Goal: Entertainment & Leisure: Consume media (video, audio)

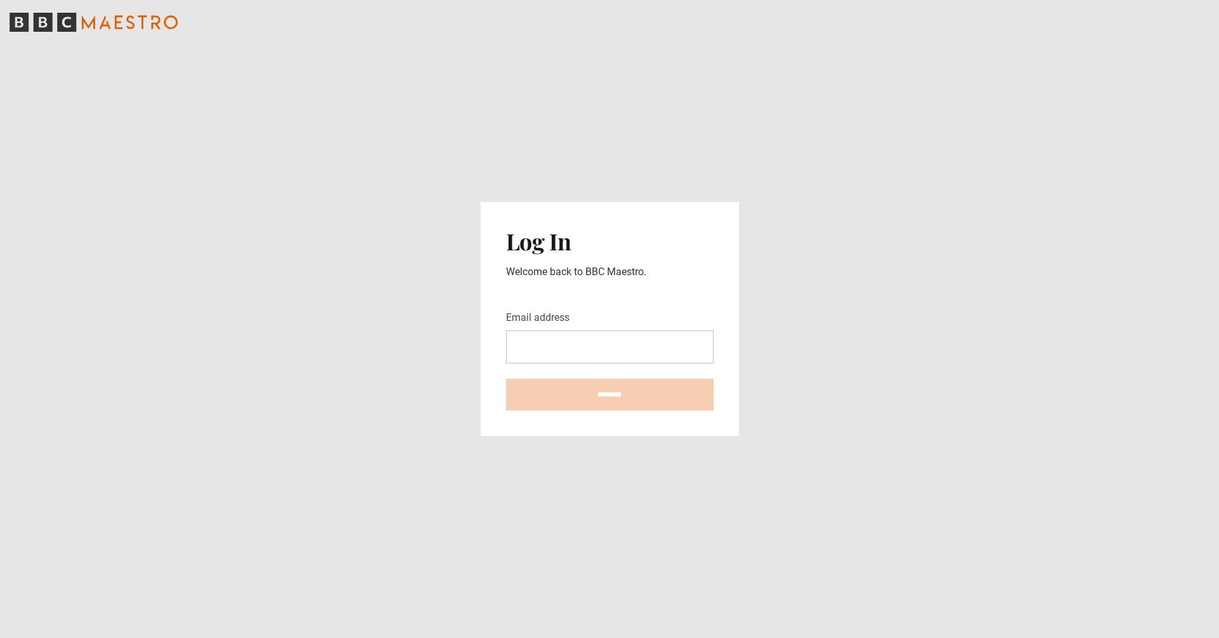
type input "**********"
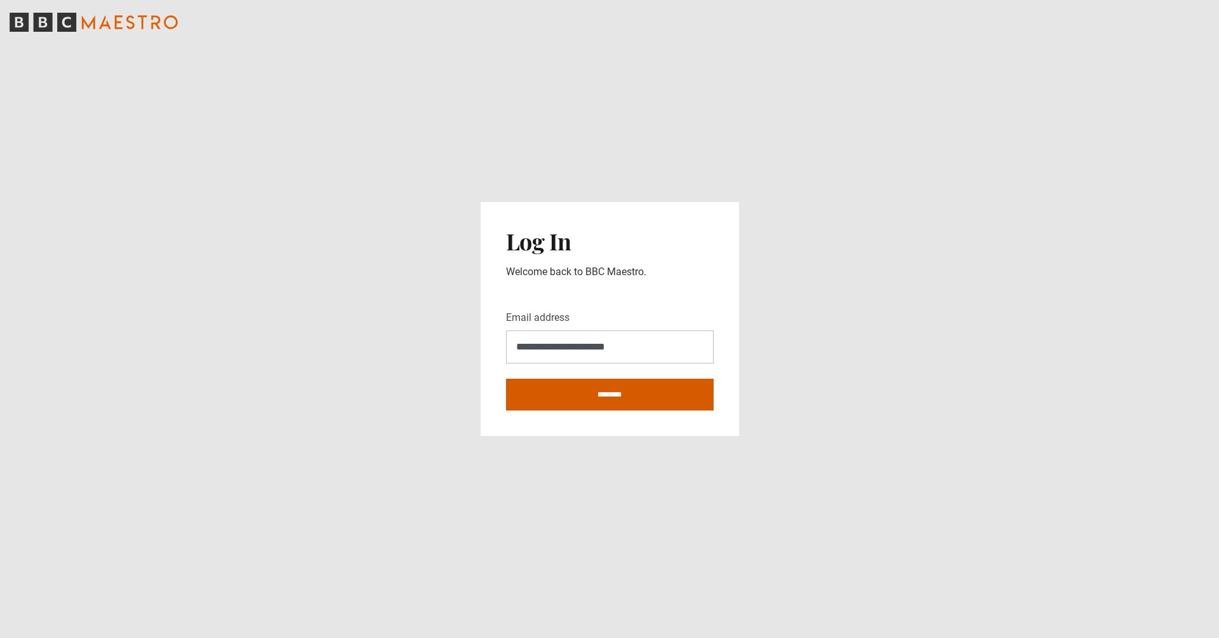
click at [608, 385] on input "********" at bounding box center [610, 395] width 208 height 32
type input "**********"
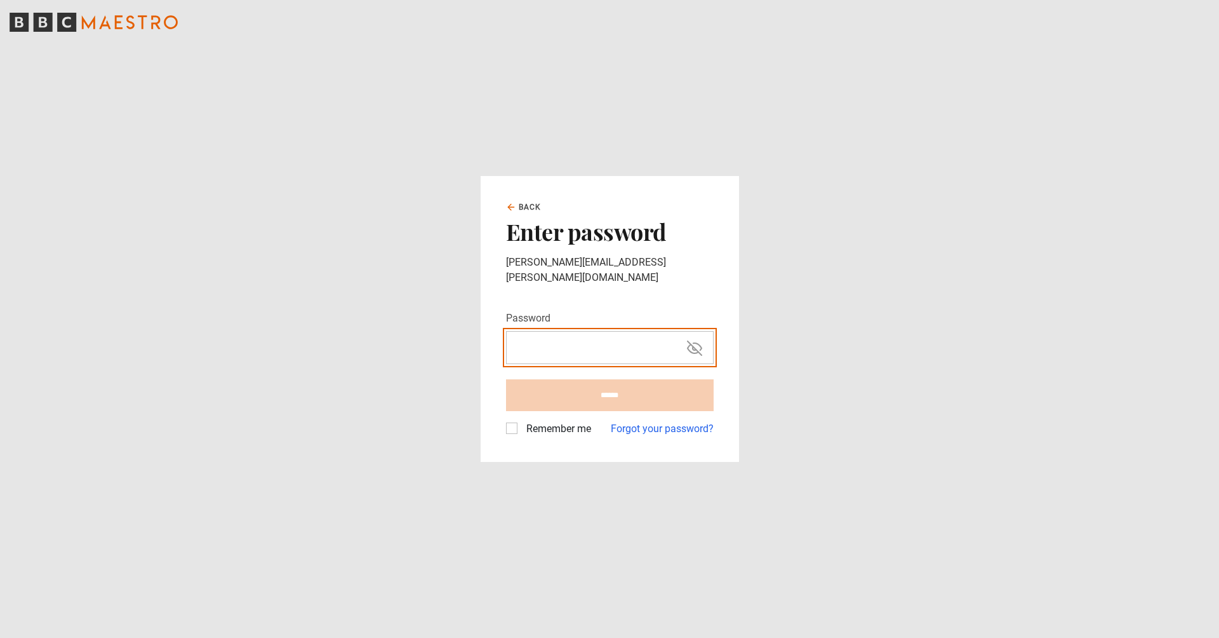
click at [620, 339] on input "Password" at bounding box center [610, 348] width 206 height 32
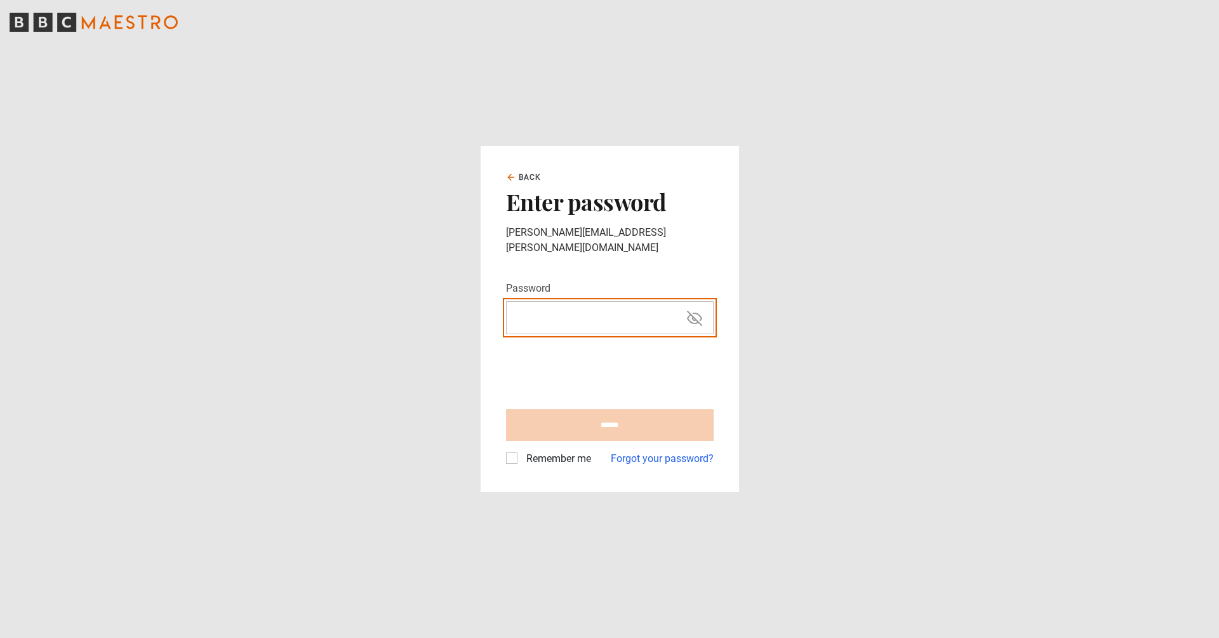
type input "**********"
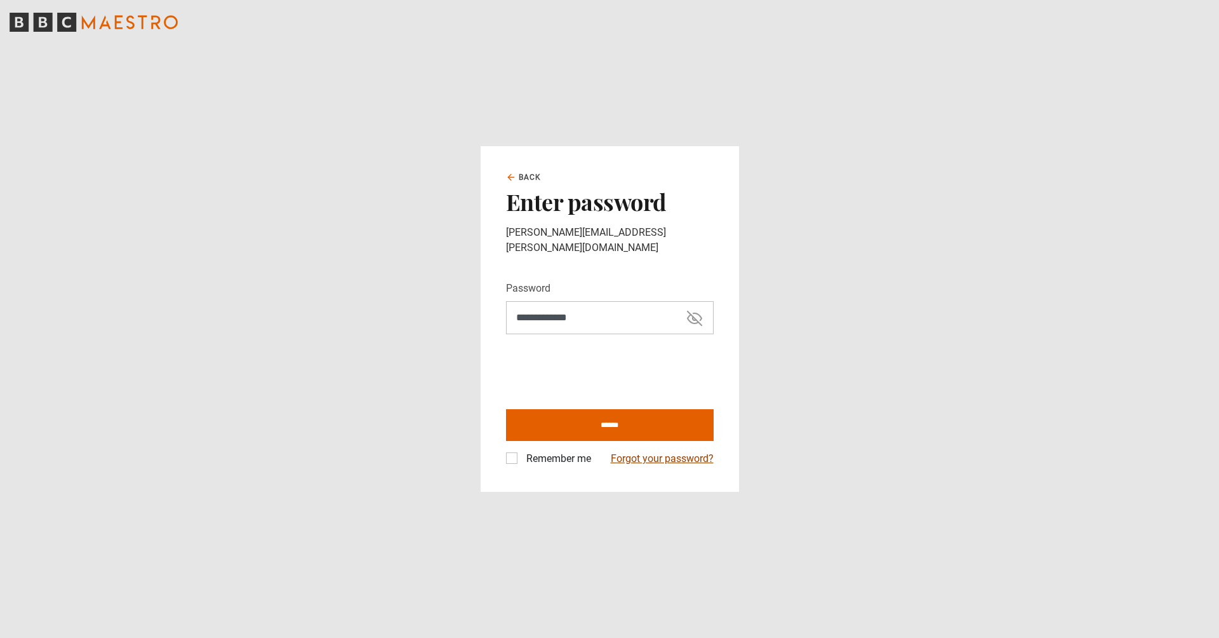
click at [664, 451] on link "Forgot your password?" at bounding box center [662, 458] width 103 height 15
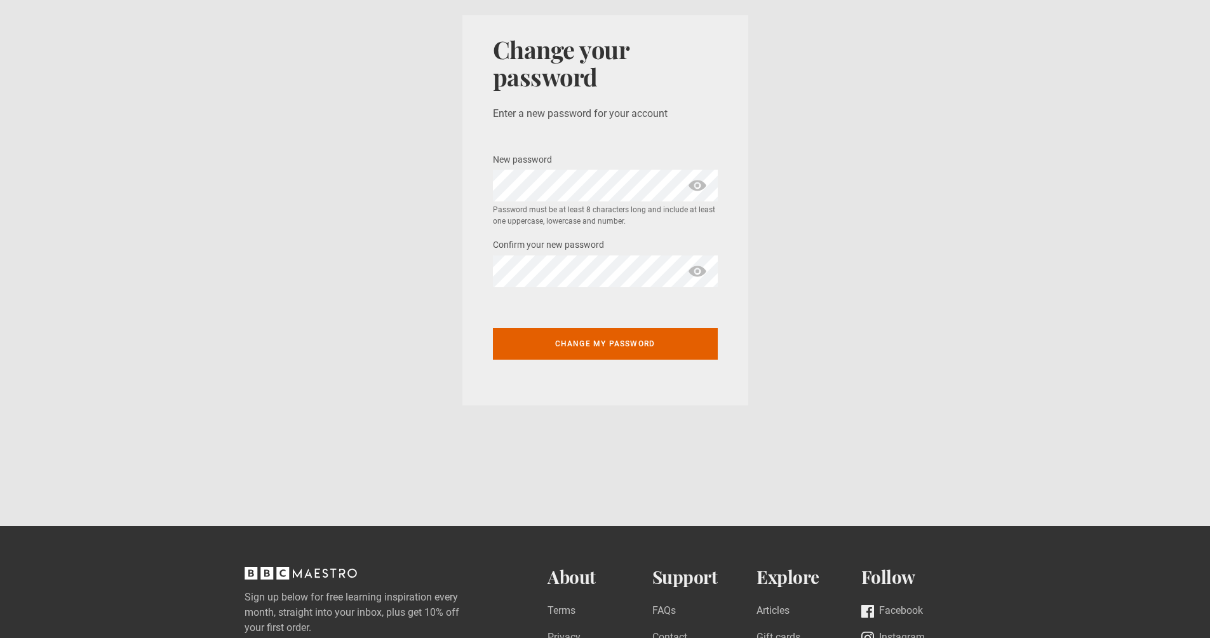
click at [702, 182] on span "show password" at bounding box center [697, 186] width 20 height 32
click at [805, 272] on section "Change your password Enter a new password for your account New password * Passw…" at bounding box center [605, 210] width 1210 height 420
click at [607, 350] on button "Change my password" at bounding box center [605, 341] width 225 height 32
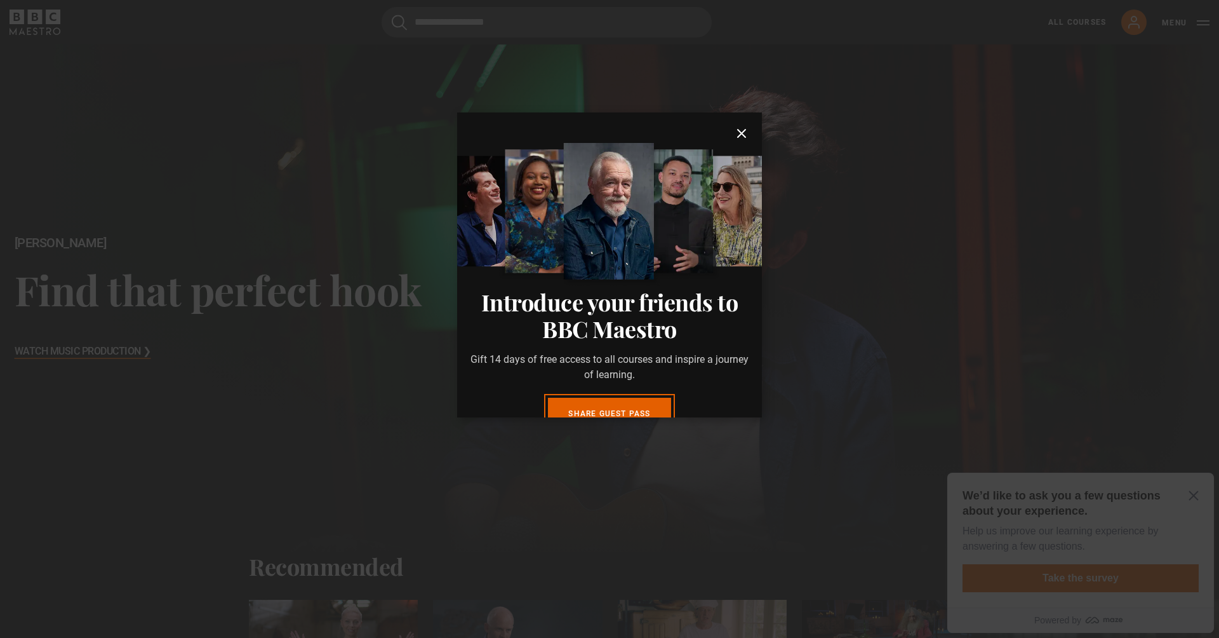
click at [734, 133] on icon "submit" at bounding box center [741, 133] width 15 height 15
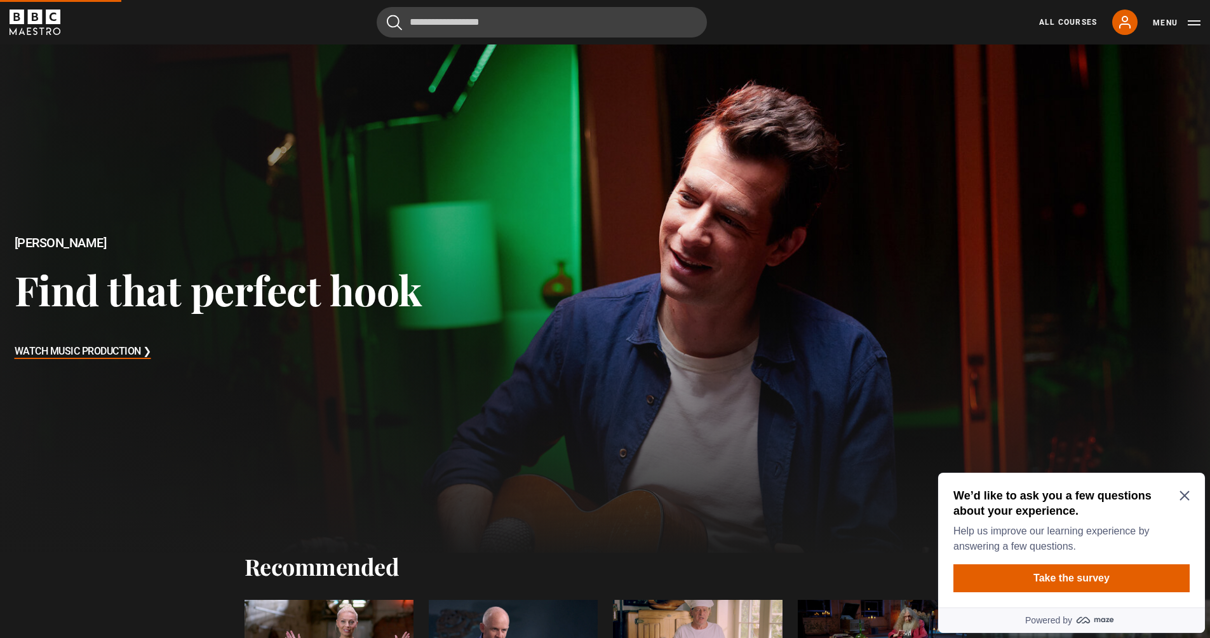
scroll to position [427, 0]
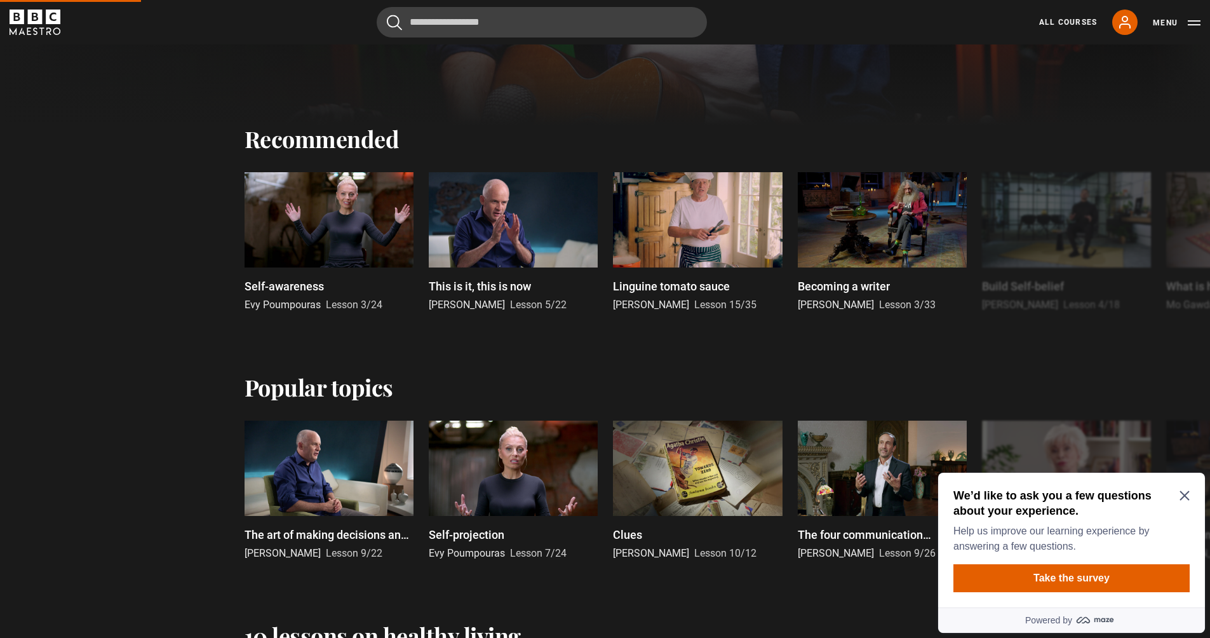
click at [1181, 489] on h2 "We’d like to ask you a few questions about your experience." at bounding box center [1068, 503] width 231 height 30
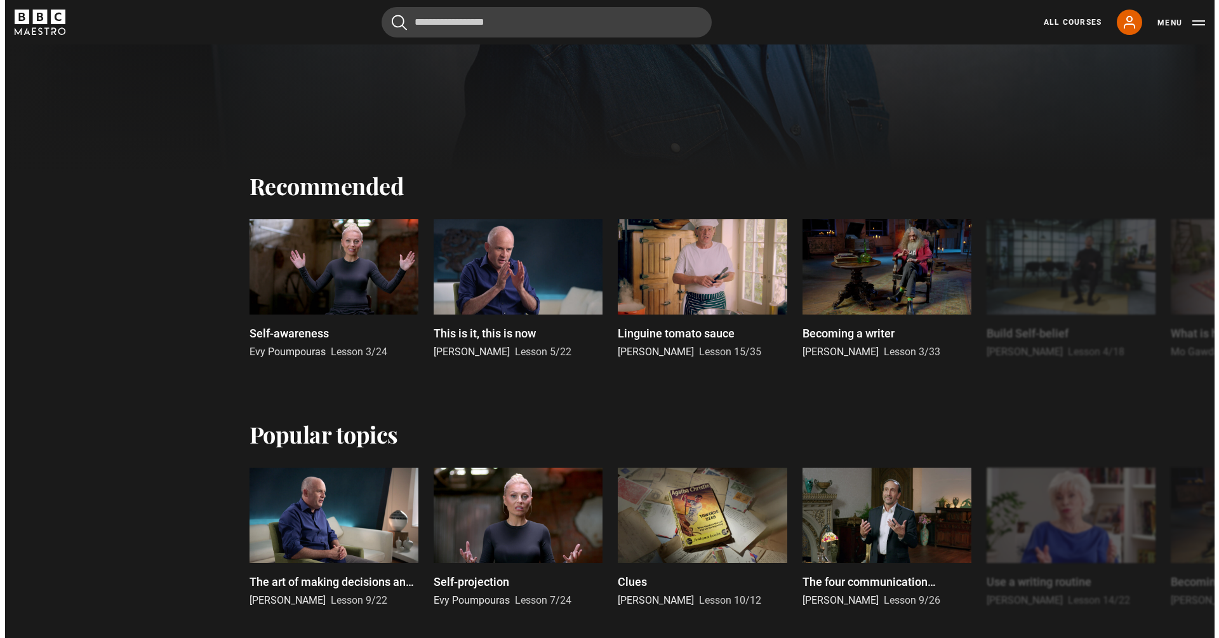
scroll to position [154, 0]
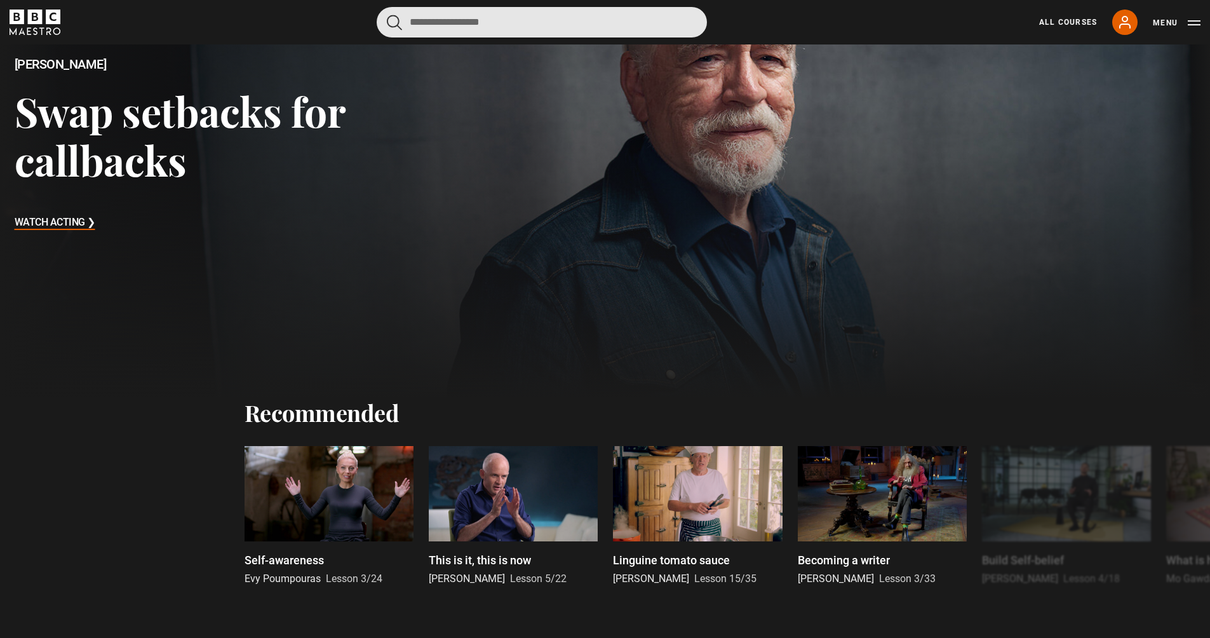
click at [558, 25] on input "Search" at bounding box center [542, 22] width 330 height 30
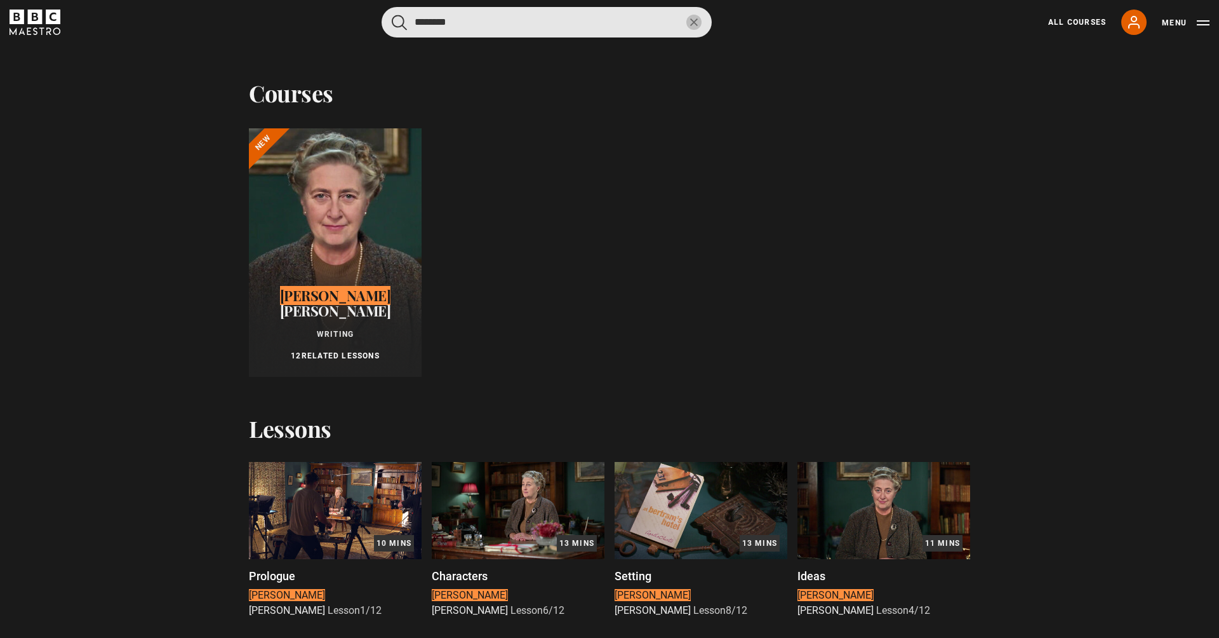
type input "********"
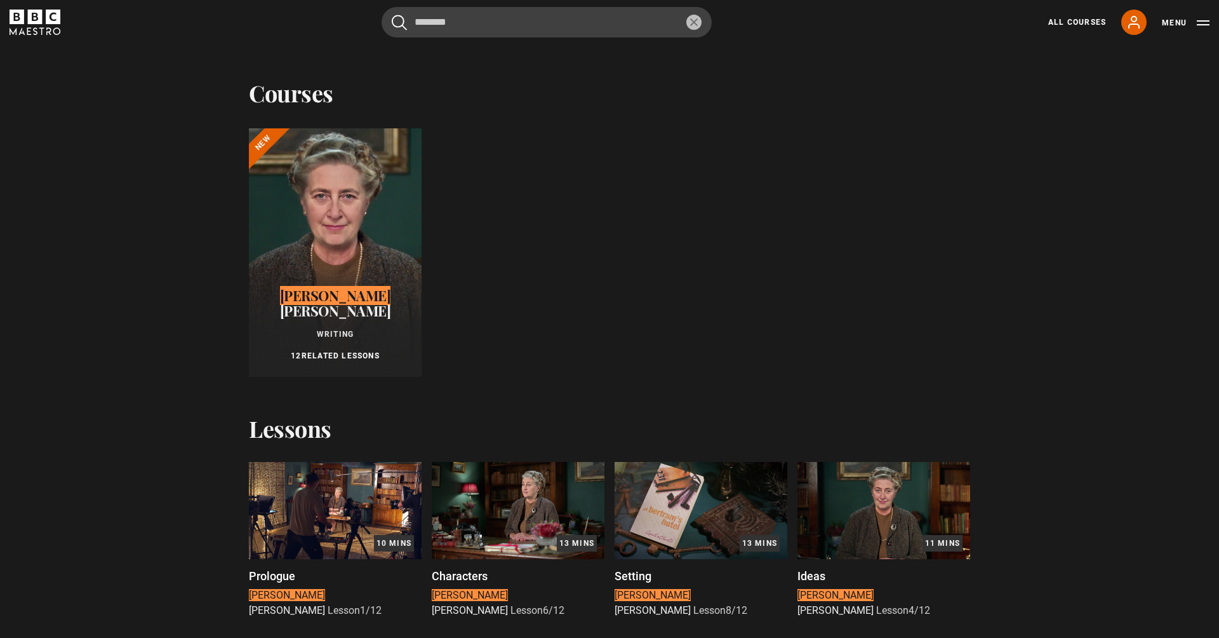
click at [312, 167] on div at bounding box center [335, 252] width 173 height 248
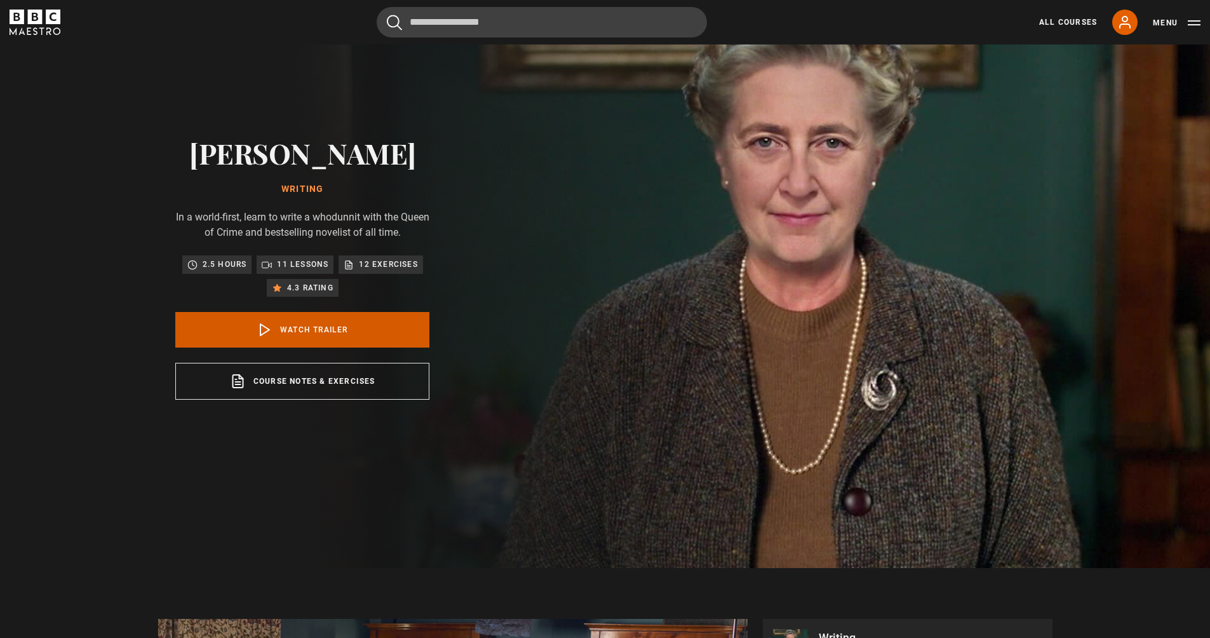
click at [318, 332] on link "Watch Trailer" at bounding box center [302, 330] width 254 height 36
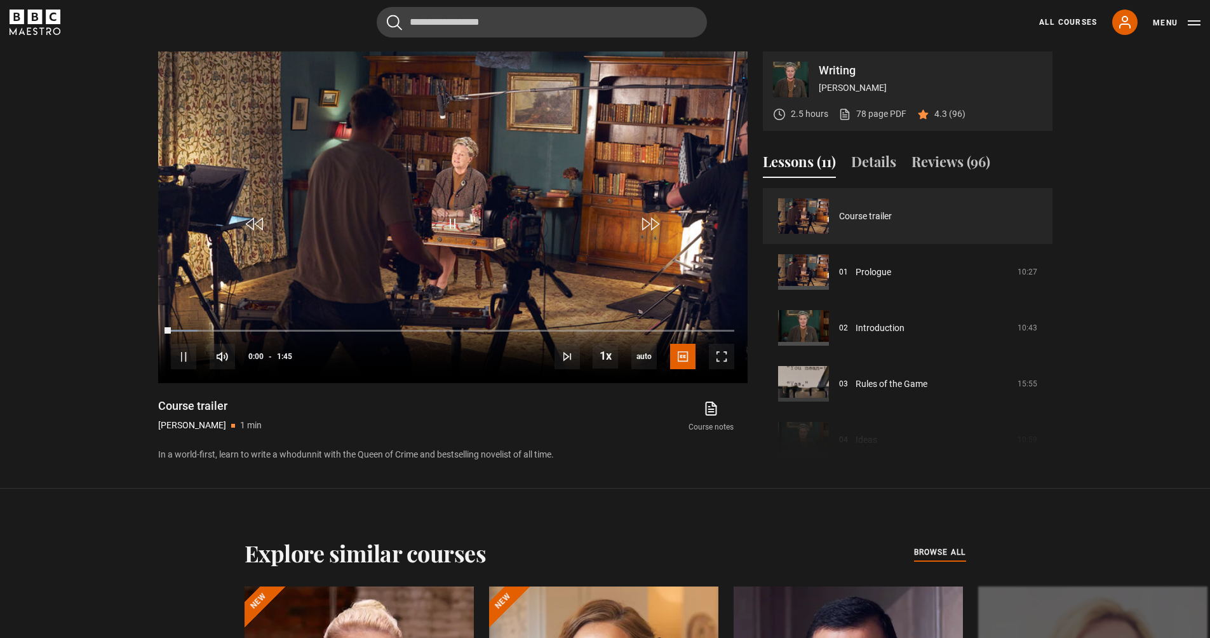
scroll to position [644, 0]
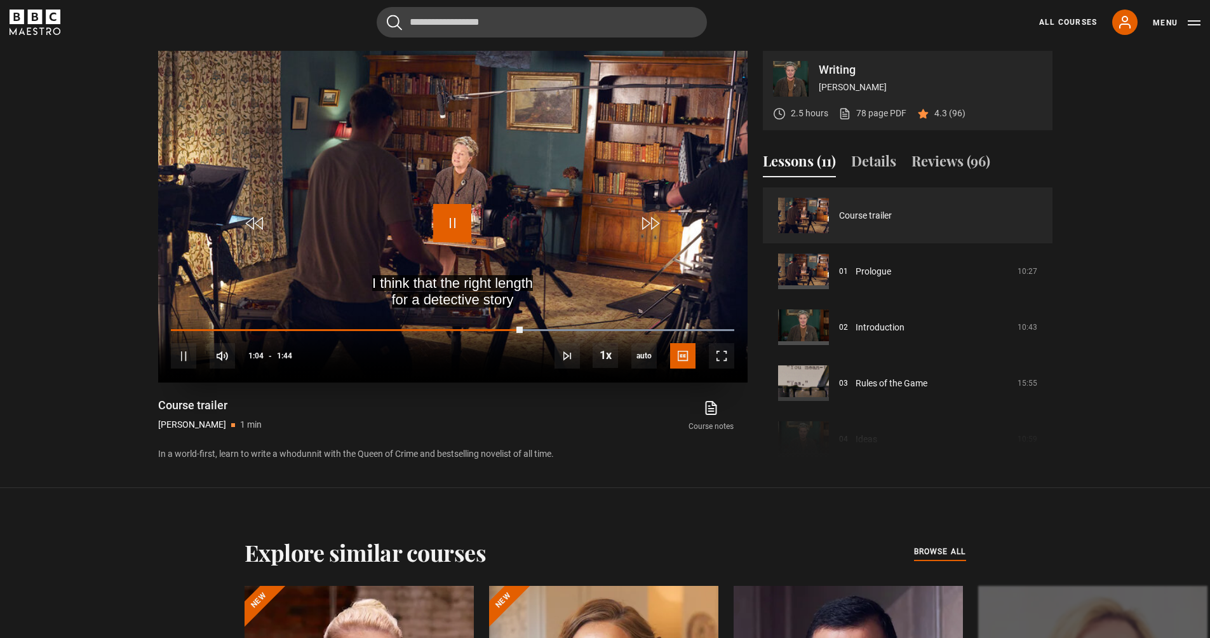
click at [439, 235] on span "Video Player" at bounding box center [452, 223] width 38 height 38
click at [453, 233] on span "Video Player" at bounding box center [452, 223] width 38 height 38
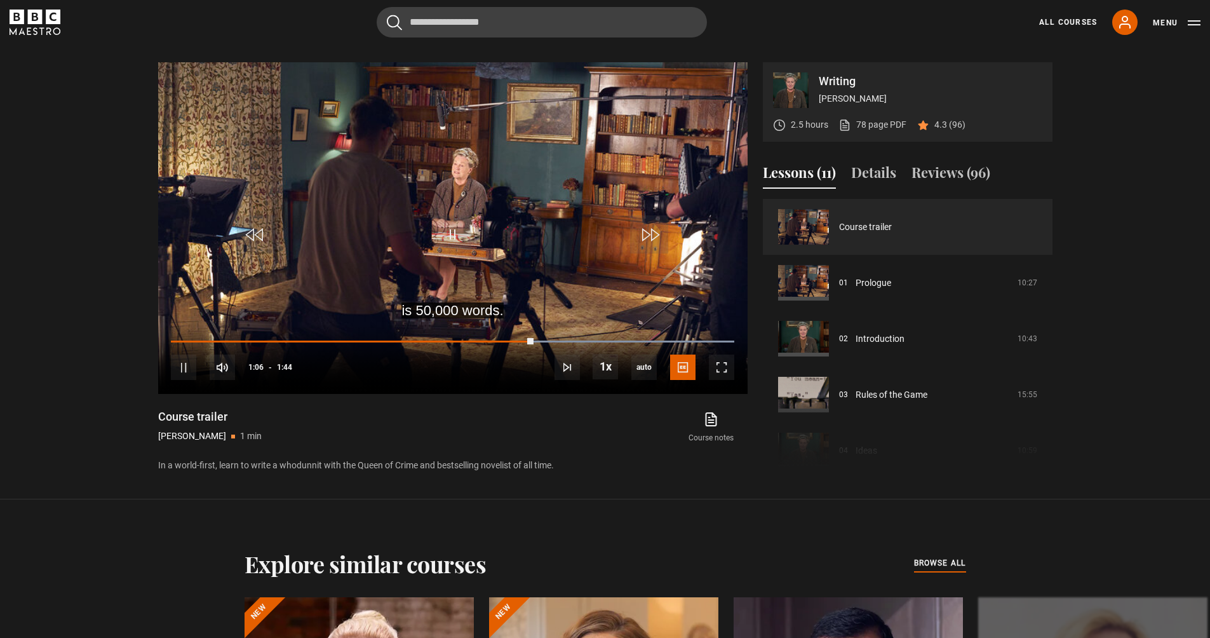
scroll to position [620, 0]
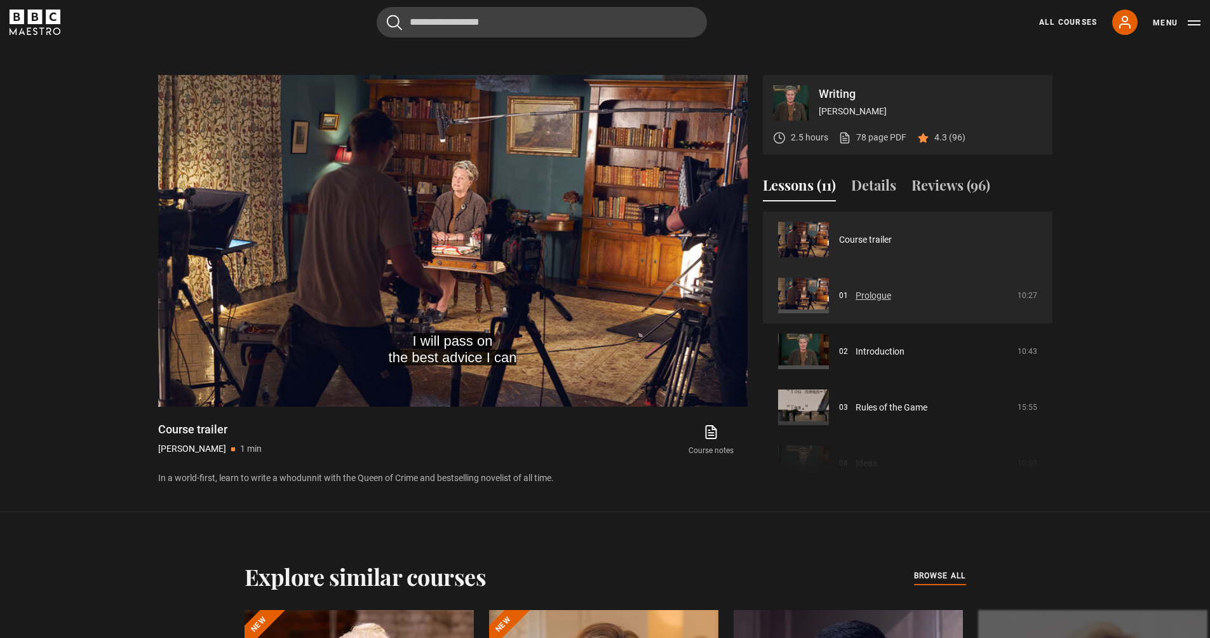
click at [878, 295] on link "Prologue" at bounding box center [873, 295] width 36 height 13
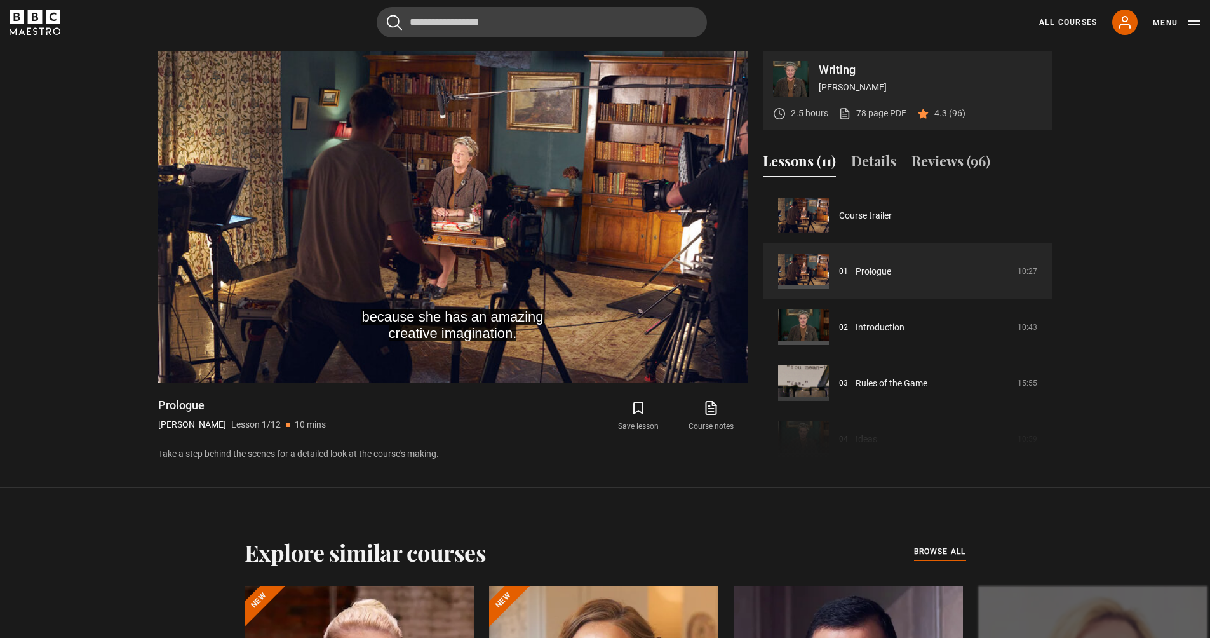
scroll to position [619, 0]
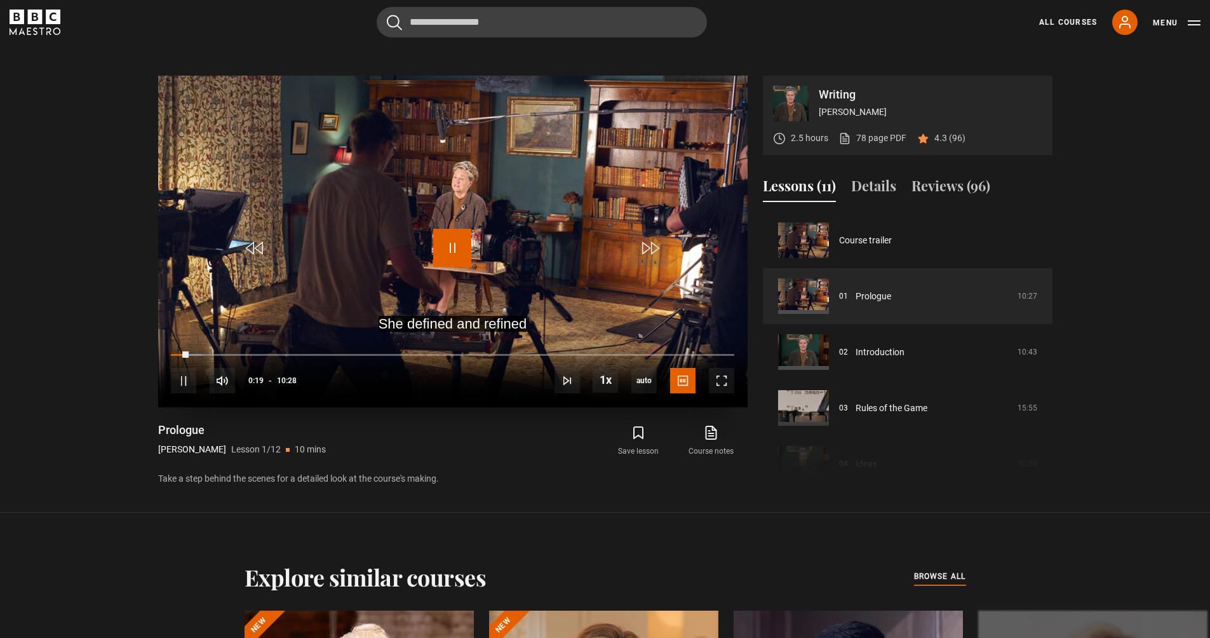
click at [449, 239] on span "Video Player" at bounding box center [452, 248] width 38 height 38
click at [446, 236] on span "Video Player" at bounding box center [452, 248] width 38 height 38
click at [457, 244] on span "Video Player" at bounding box center [452, 248] width 38 height 38
click at [42, 29] on icon "BBC Maestro" at bounding box center [35, 22] width 51 height 25
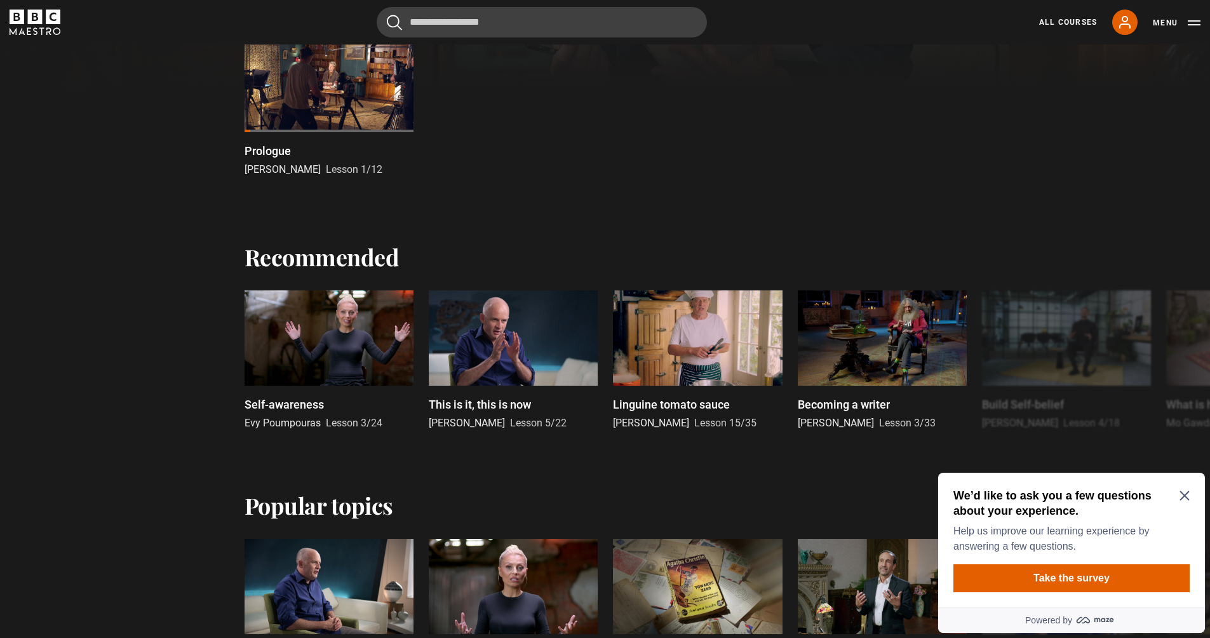
scroll to position [596, 0]
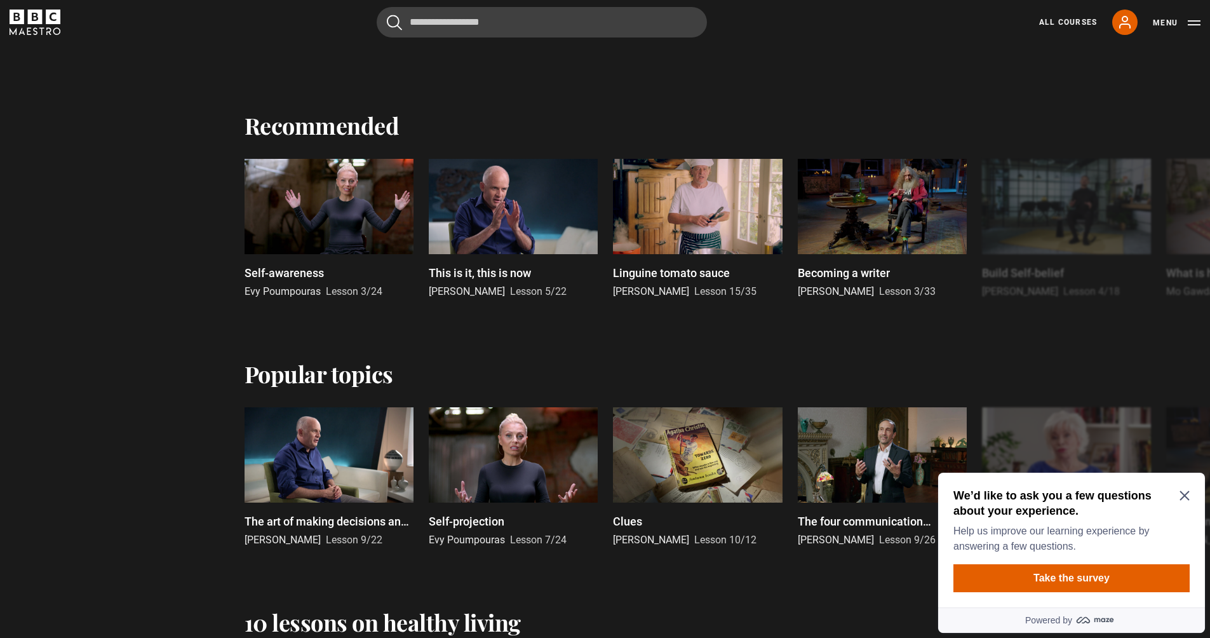
click at [1181, 499] on icon "Close Maze Prompt" at bounding box center [1184, 496] width 10 height 10
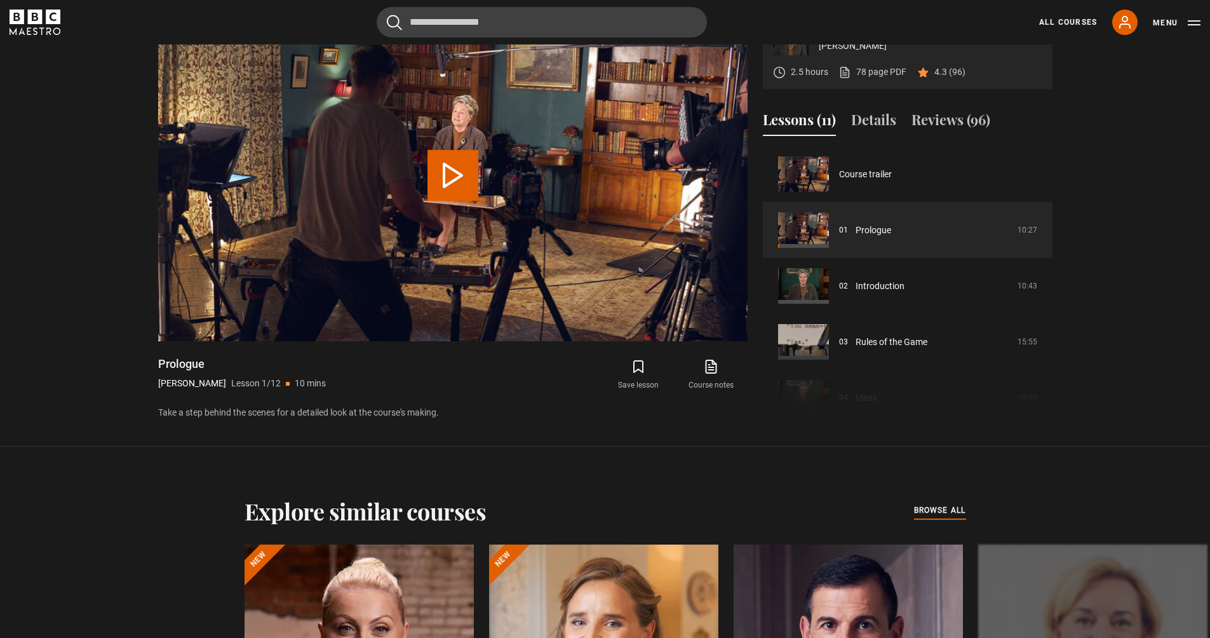
scroll to position [699, 0]
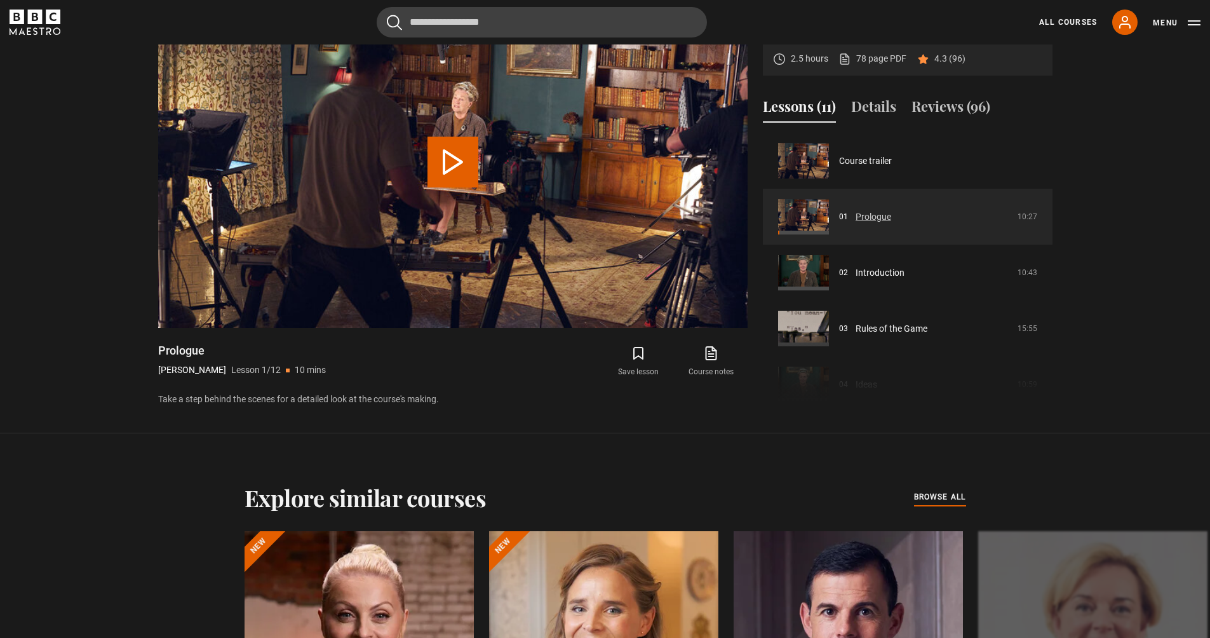
click at [891, 215] on link "Prologue" at bounding box center [873, 216] width 36 height 13
click at [434, 171] on button "Play Lesson Prologue" at bounding box center [452, 162] width 51 height 51
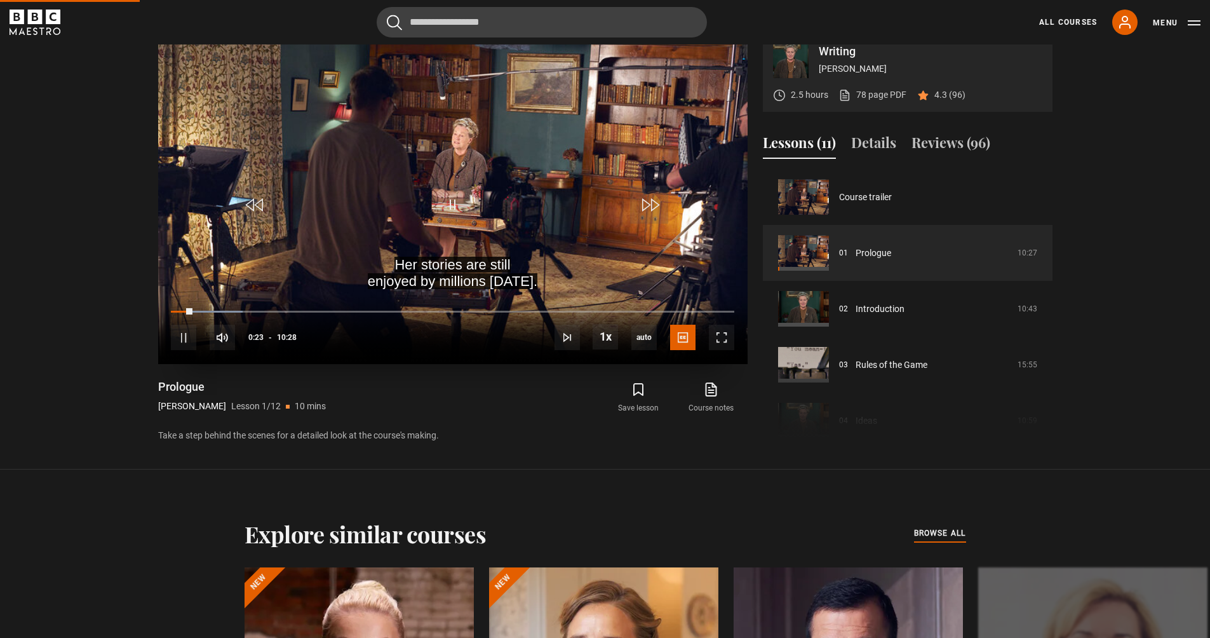
scroll to position [573, 0]
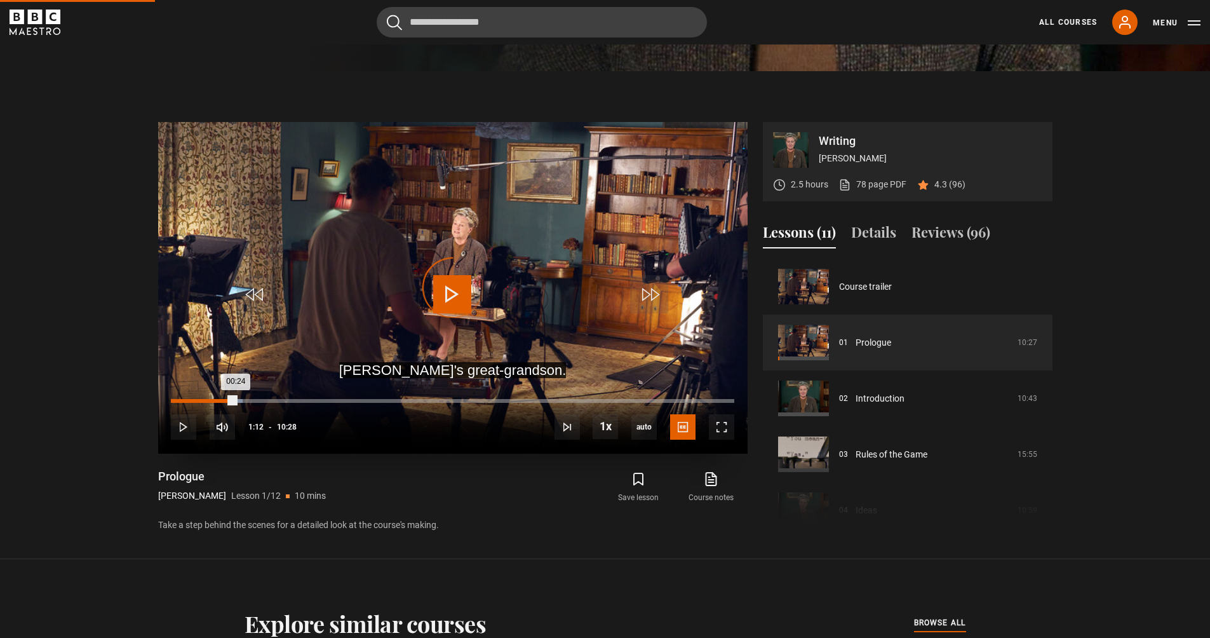
click at [235, 399] on div "Loaded : 12.74% 01:12 00:24" at bounding box center [452, 401] width 563 height 4
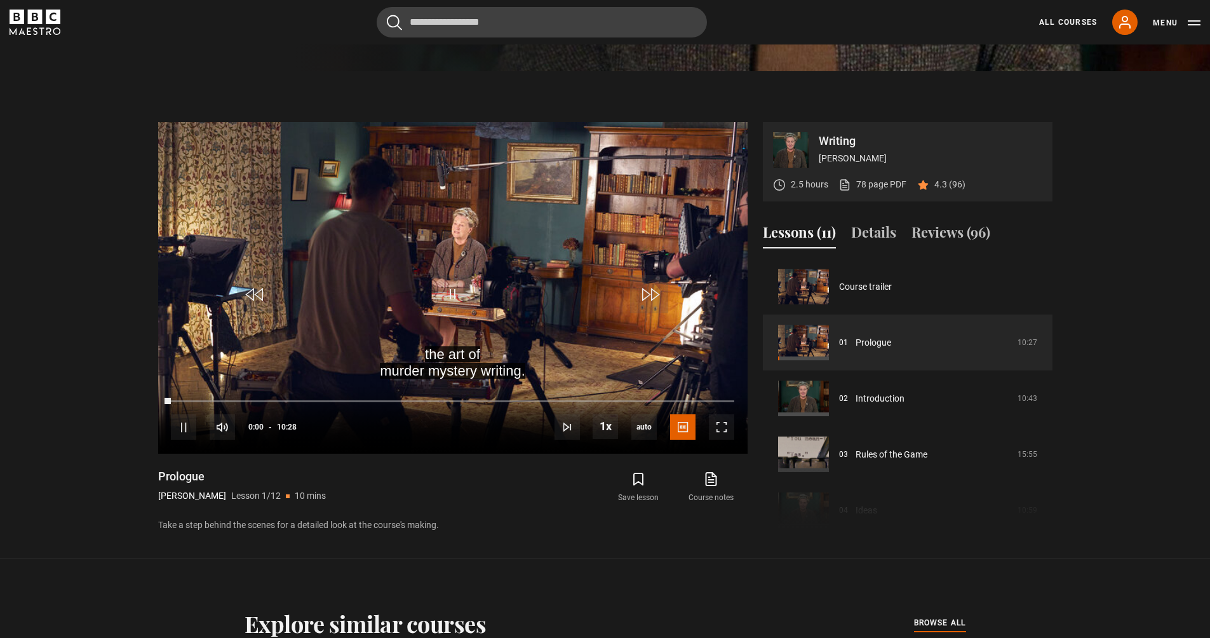
scroll to position [644, 0]
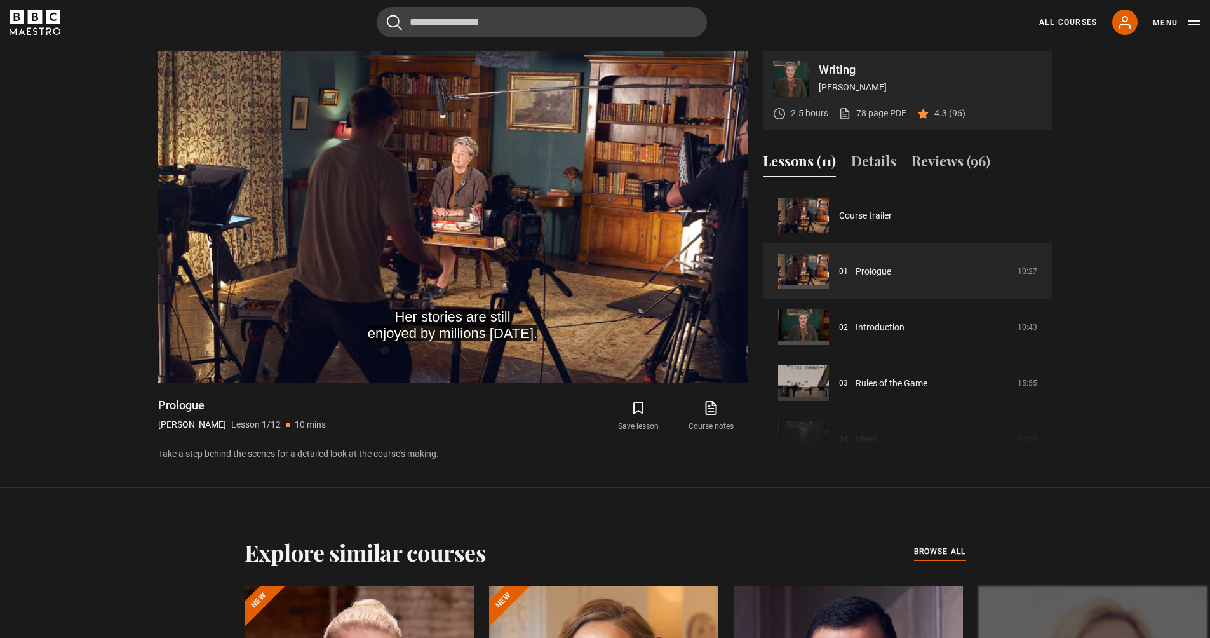
click at [1135, 156] on section "Writing Agatha Christie 2.5 hours 78 page PDF (opens in new tab) 4.3 (96) Her s…" at bounding box center [605, 244] width 1210 height 488
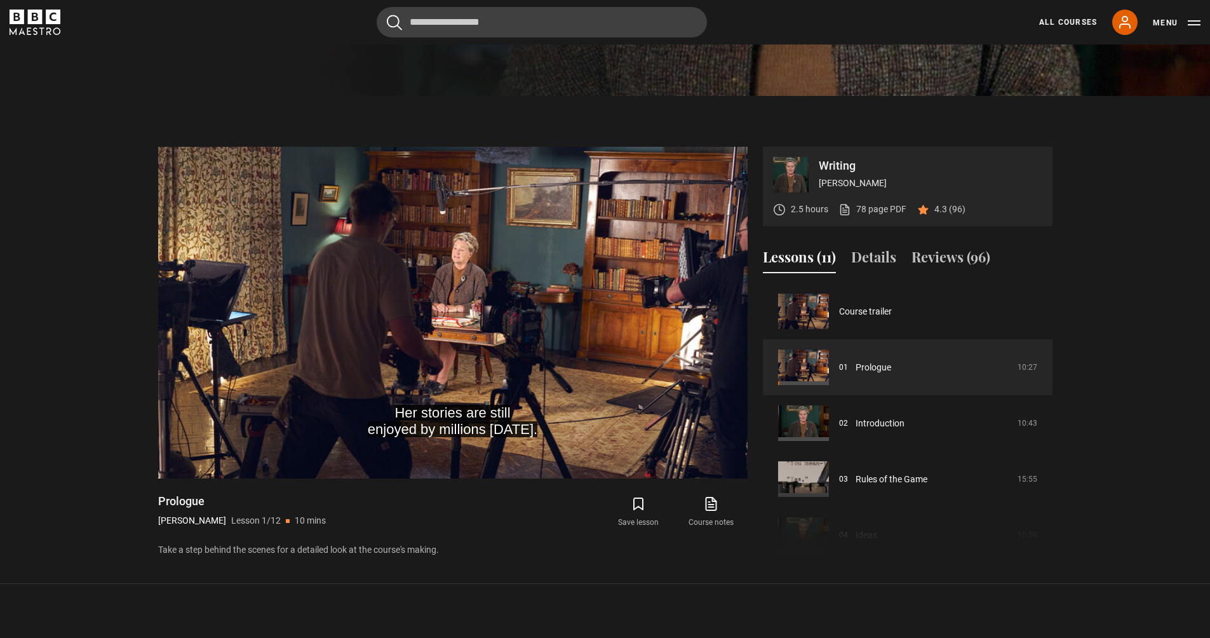
scroll to position [561, 0]
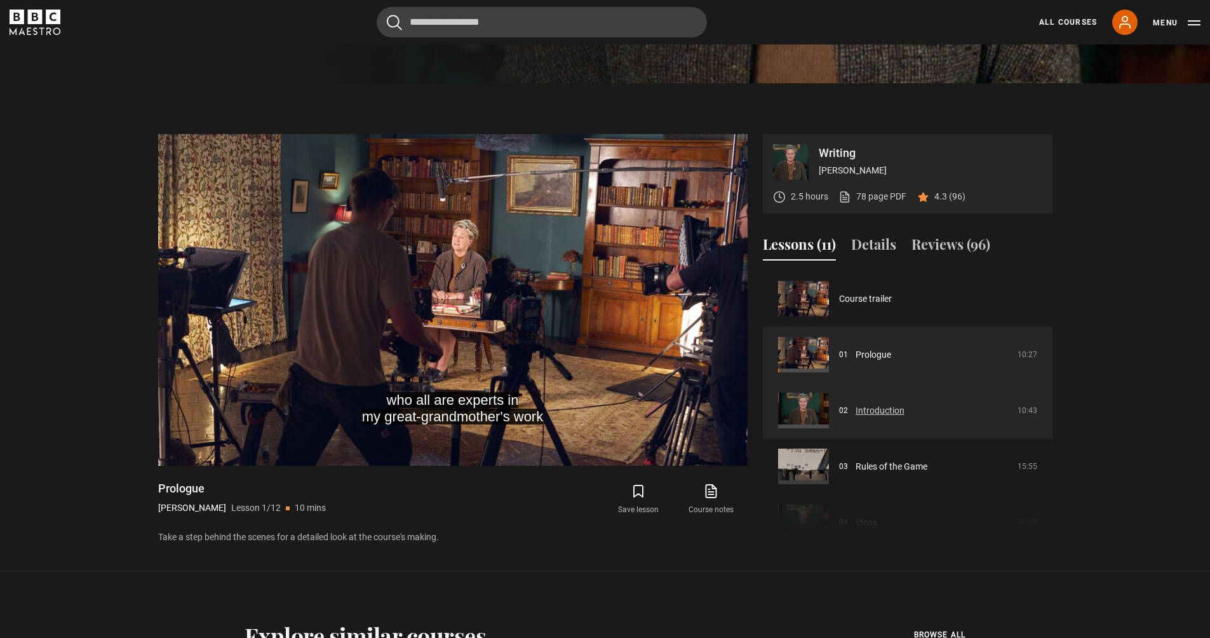
click at [857, 417] on link "Introduction" at bounding box center [879, 410] width 49 height 13
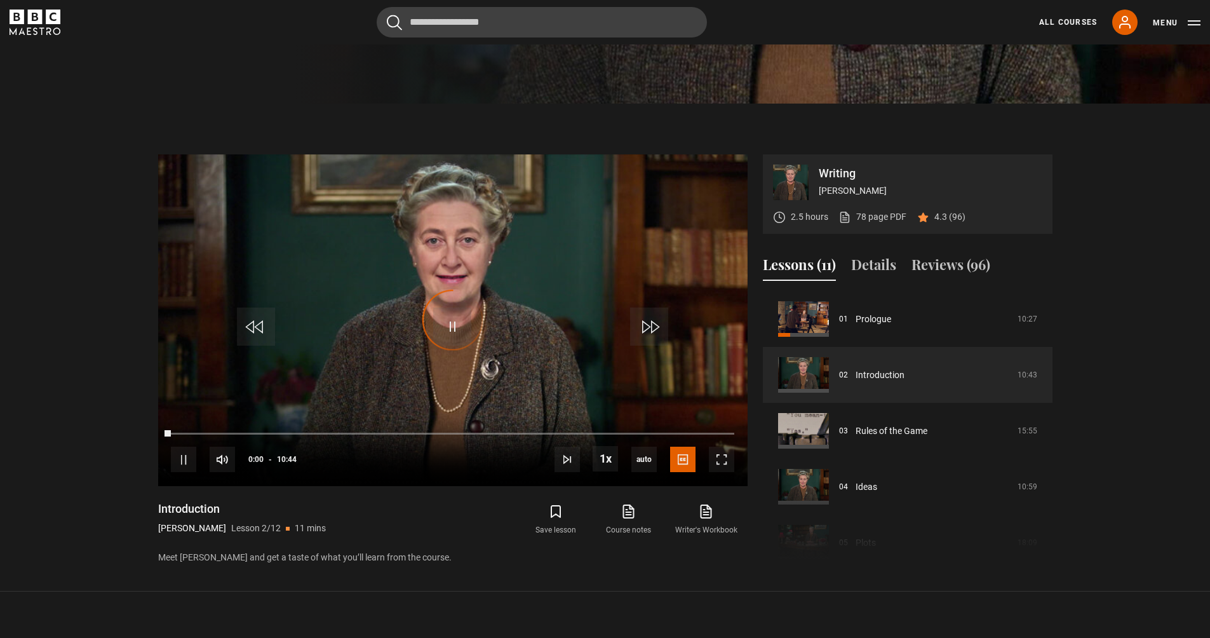
scroll to position [532, 0]
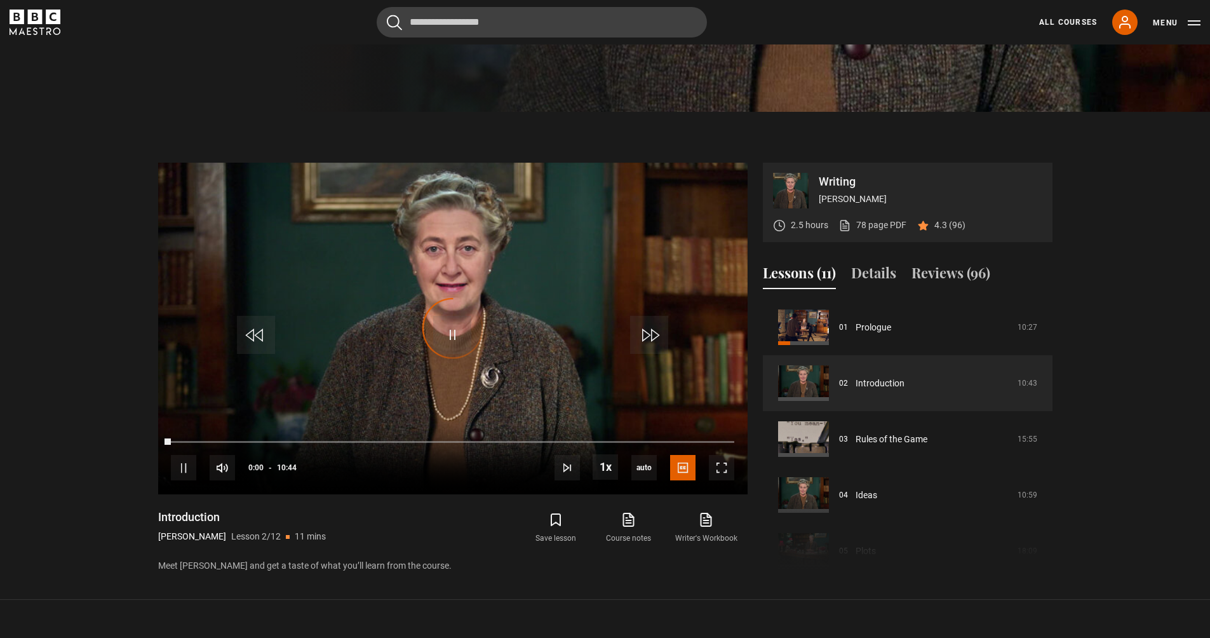
click at [91, 353] on section "Writing [PERSON_NAME] 2.5 hours 78 page PDF (opens in new tab) 4.3 (96) Video P…" at bounding box center [605, 356] width 1210 height 488
click at [465, 327] on span "Video Player" at bounding box center [452, 335] width 38 height 38
